Goal: Task Accomplishment & Management: Manage account settings

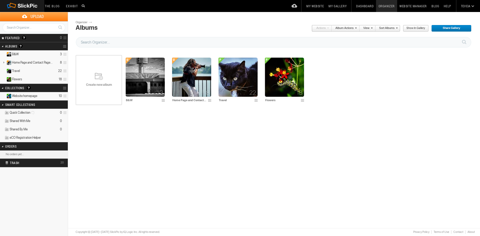
click at [33, 96] on span "Website homepage" at bounding box center [24, 96] width 25 height 4
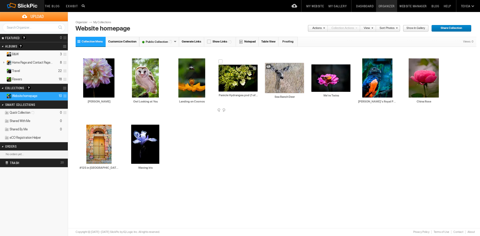
click at [243, 94] on input "Panicle Hydrangea.psd (1 of 1)" at bounding box center [239, 95] width 40 height 5
type input "Panicle Hydrangea"
click at [284, 120] on div "Drop your photos here AI Shy Dahlia HTML: Direct: Forum: Photo ID: 22774896 Mor…" at bounding box center [276, 114] width 401 height 133
click at [257, 111] on span at bounding box center [257, 111] width 5 height 4
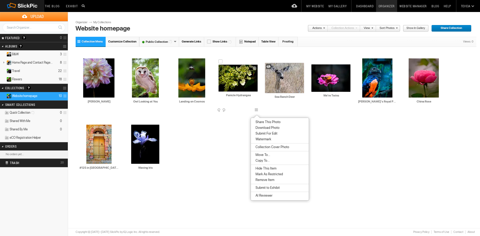
click at [231, 73] on img at bounding box center [238, 78] width 39 height 27
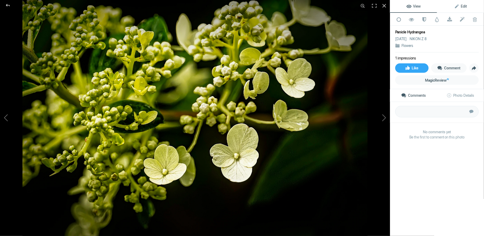
click at [460, 6] on span "Edit" at bounding box center [460, 6] width 13 height 4
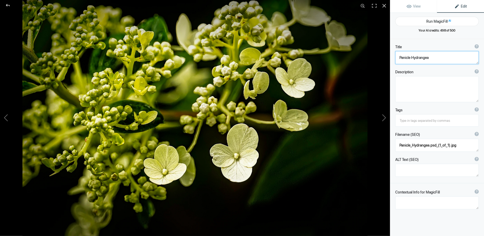
click at [399, 57] on textarea at bounding box center [436, 57] width 83 height 13
type textarea "Toledo Hydrangea"
click at [422, 93] on textarea at bounding box center [436, 89] width 83 height 26
click at [410, 7] on span "View" at bounding box center [413, 6] width 14 height 4
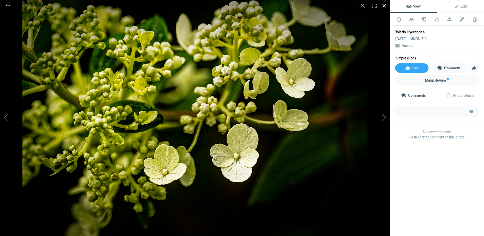
click at [384, 5] on div at bounding box center [383, 5] width 11 height 11
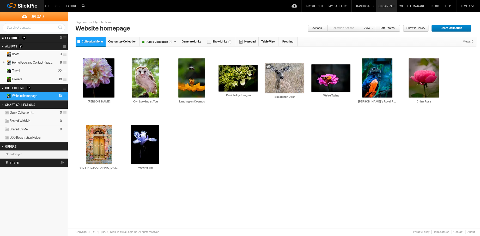
click at [406, 5] on link "Website Manager" at bounding box center [413, 6] width 32 height 12
